Goal: Go to known website: Access a specific website the user already knows

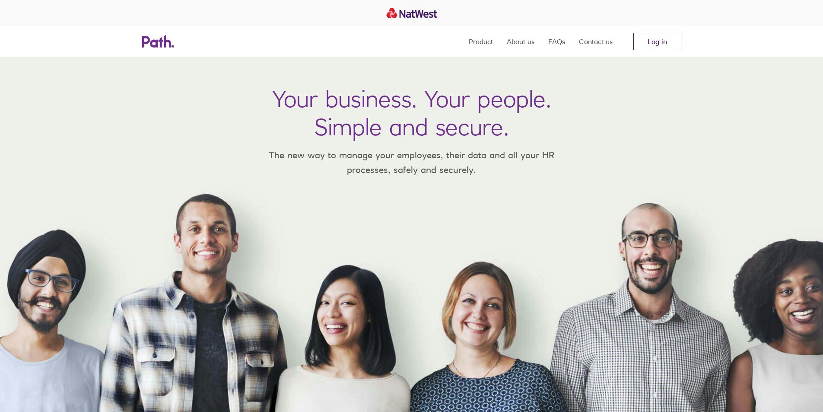
click at [654, 45] on link "Log in" at bounding box center [657, 41] width 48 height 17
